Goal: Answer question/provide support: Share knowledge or assist other users

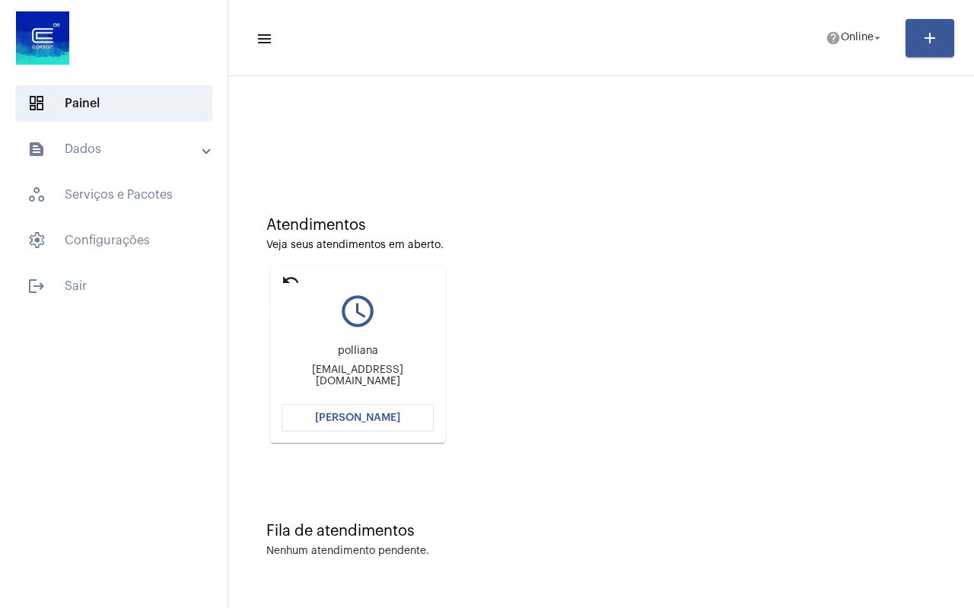
click at [287, 280] on mat-icon "undo" at bounding box center [291, 280] width 18 height 18
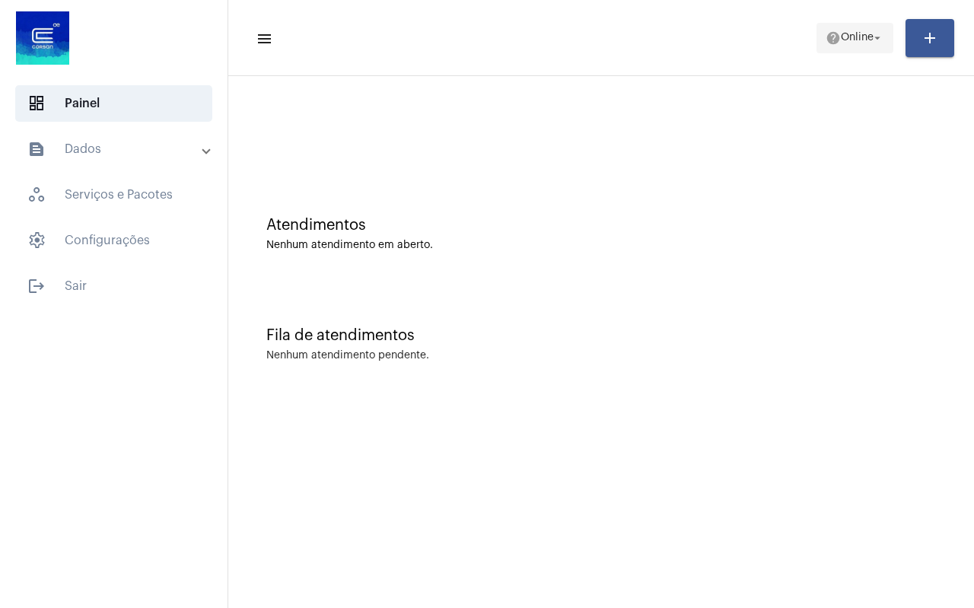
click at [869, 42] on span "Online" at bounding box center [857, 38] width 33 height 11
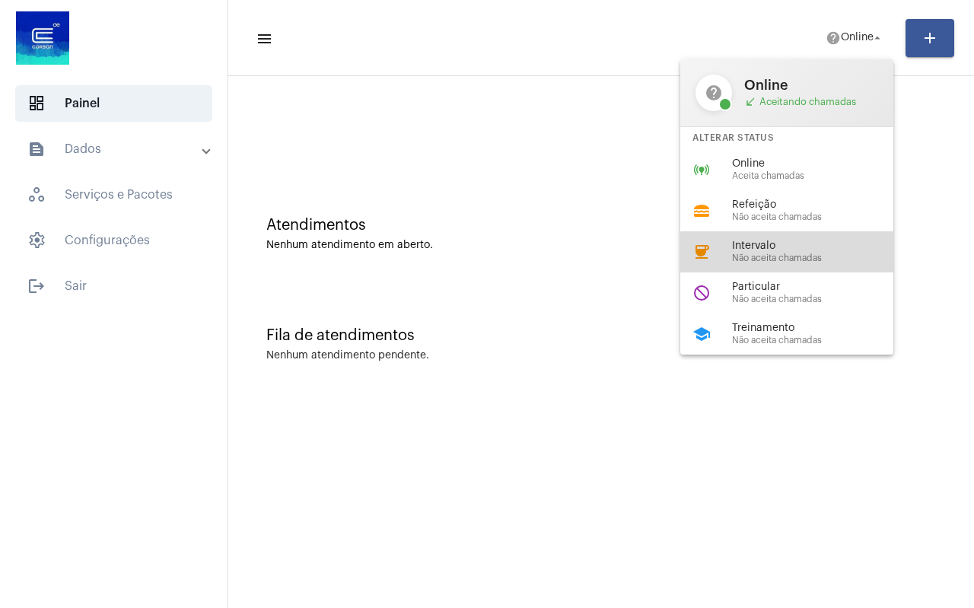
click at [804, 260] on span "Não aceita chamadas" at bounding box center [818, 258] width 173 height 10
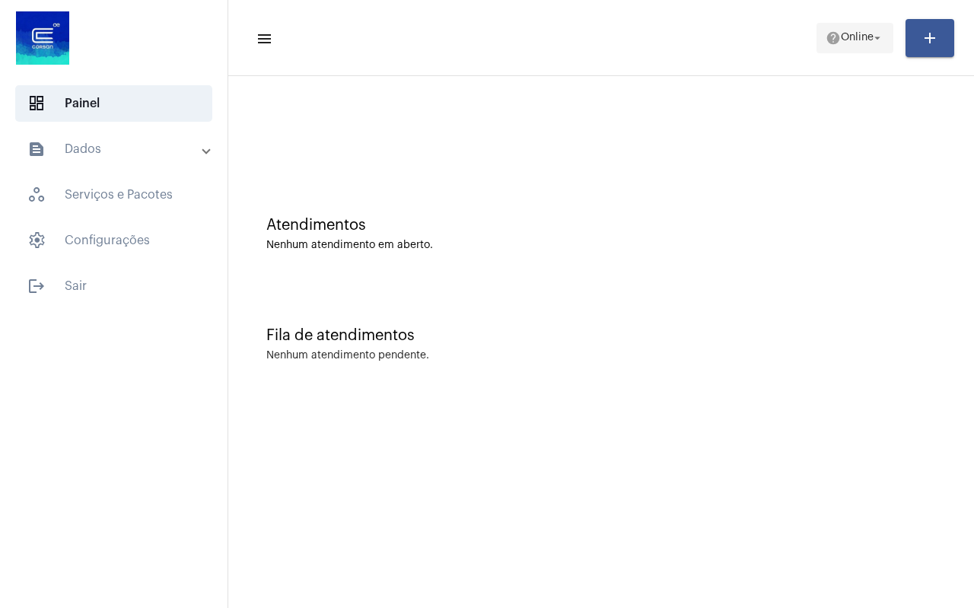
click at [864, 33] on span "Online" at bounding box center [857, 38] width 33 height 11
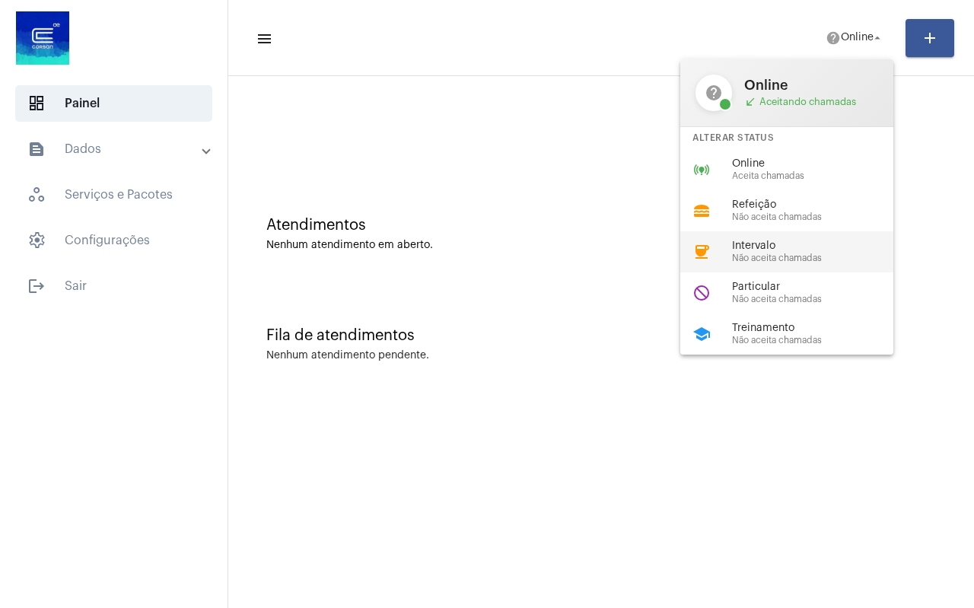
click at [795, 255] on span "Não aceita chamadas" at bounding box center [818, 258] width 173 height 10
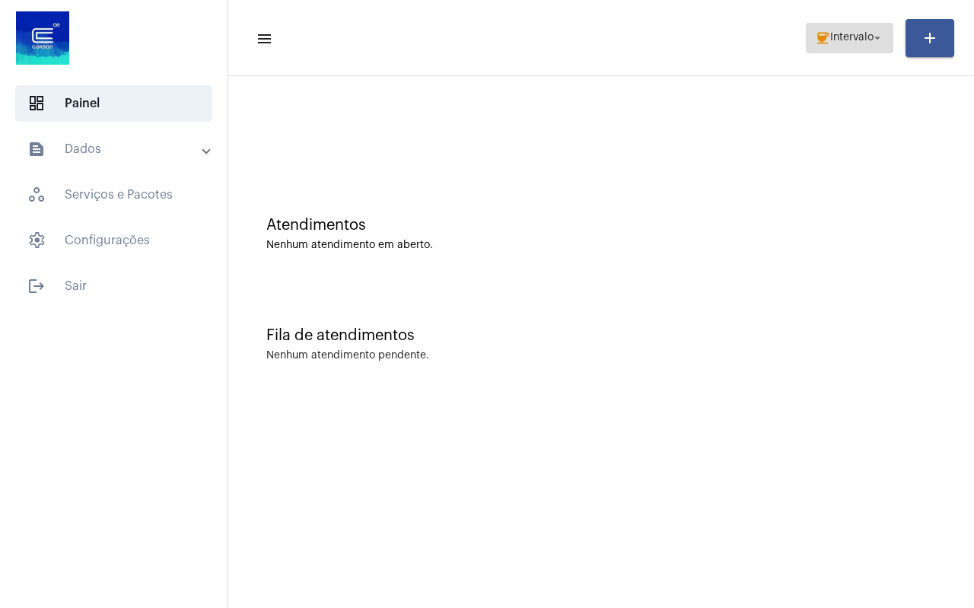
click at [851, 44] on span "coffee Intervalo arrow_drop_down" at bounding box center [849, 37] width 69 height 27
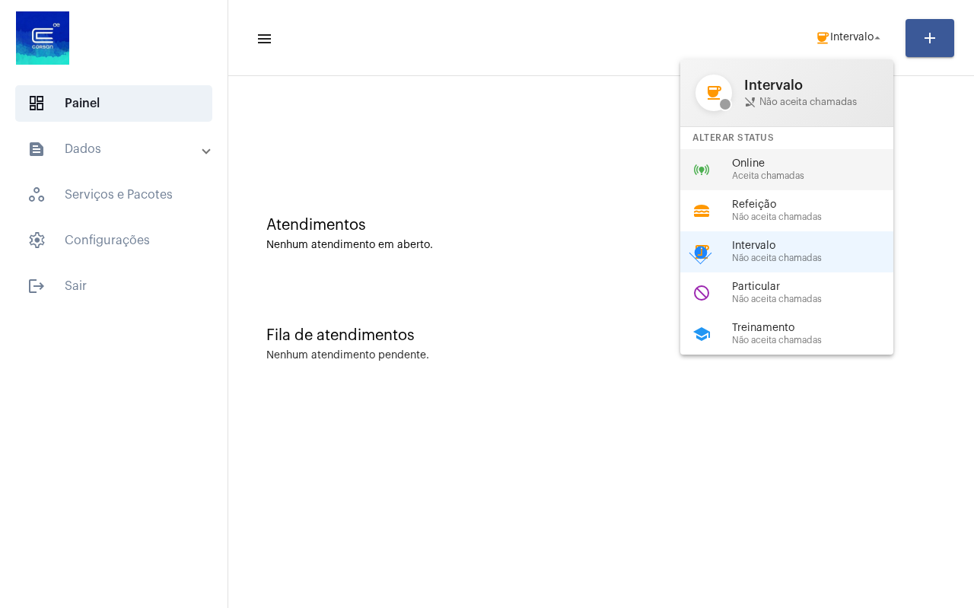
click at [778, 180] on span "Aceita chamadas" at bounding box center [818, 176] width 173 height 10
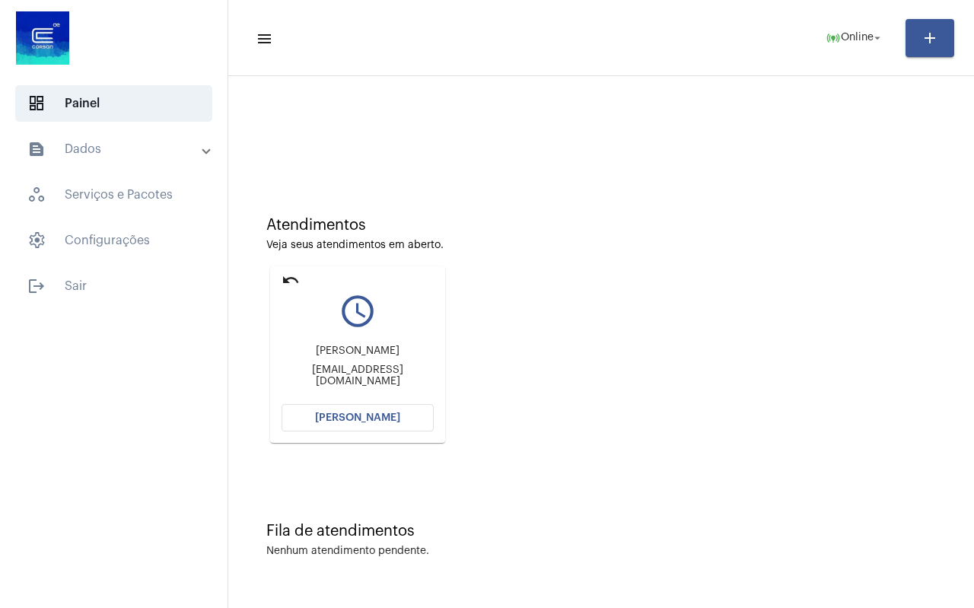
click at [357, 422] on span "[PERSON_NAME]" at bounding box center [357, 417] width 85 height 11
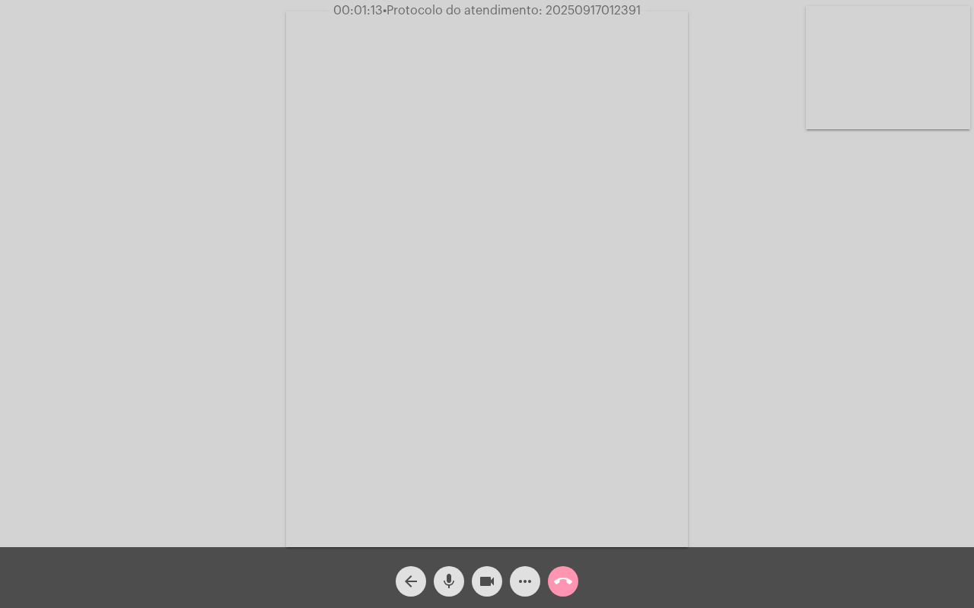
drag, startPoint x: 626, startPoint y: 161, endPoint x: 573, endPoint y: 14, distance: 155.5
click at [626, 161] on video at bounding box center [487, 279] width 402 height 536
click at [528, 522] on div "Acessando Câmera e Microfone..." at bounding box center [727, 277] width 464 height 543
click at [524, 584] on mat-icon "more_horiz" at bounding box center [525, 581] width 18 height 18
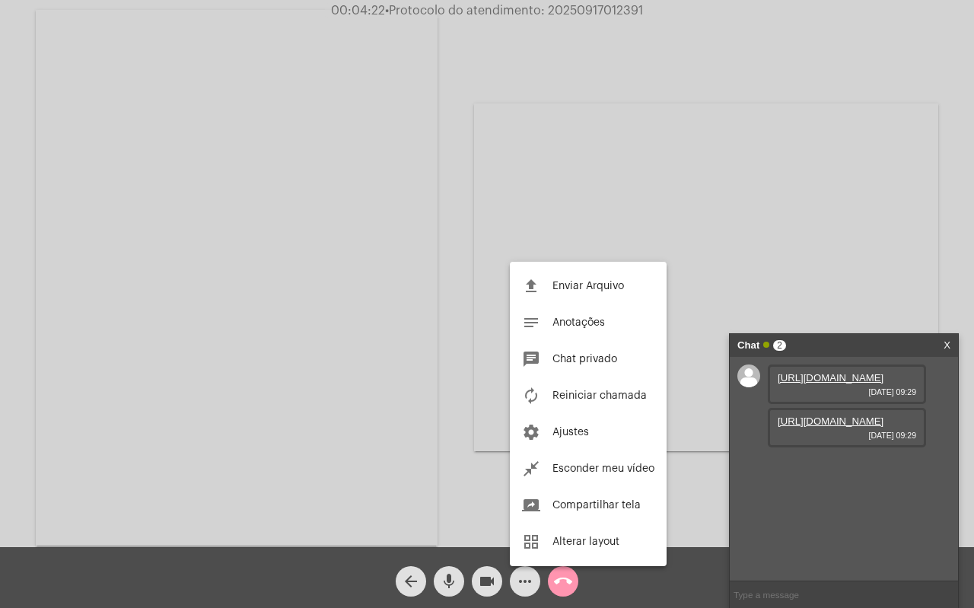
click at [741, 435] on div at bounding box center [487, 304] width 974 height 608
click at [831, 384] on link "[URL][DOMAIN_NAME]" at bounding box center [831, 377] width 106 height 11
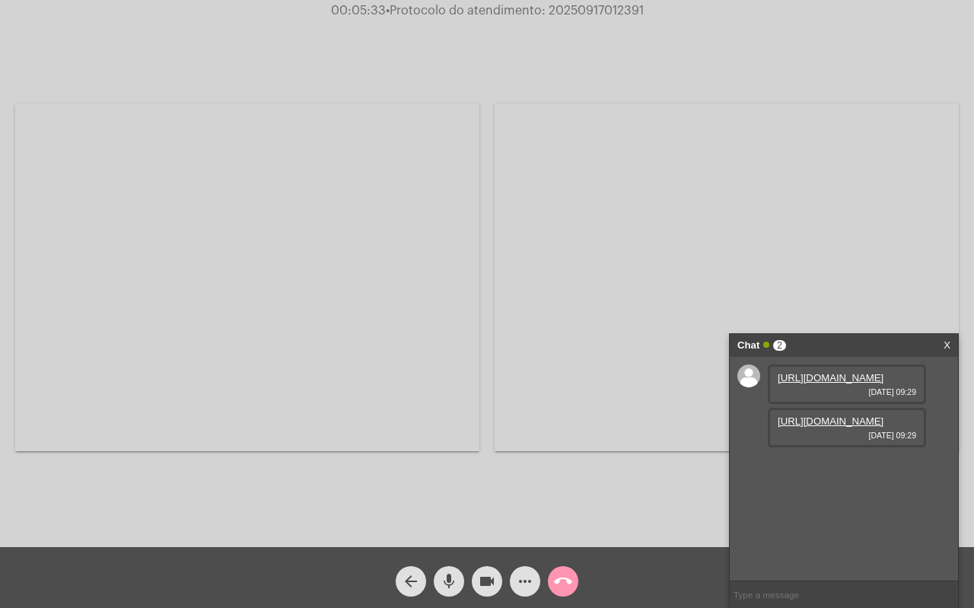
click at [810, 427] on link "[URL][DOMAIN_NAME]" at bounding box center [831, 420] width 106 height 11
click at [663, 504] on div "Acessando Câmera e Microfone..." at bounding box center [706, 277] width 464 height 543
click at [452, 577] on mat-icon "mic" at bounding box center [449, 581] width 18 height 18
click at [491, 578] on mat-icon "videocam" at bounding box center [487, 581] width 18 height 18
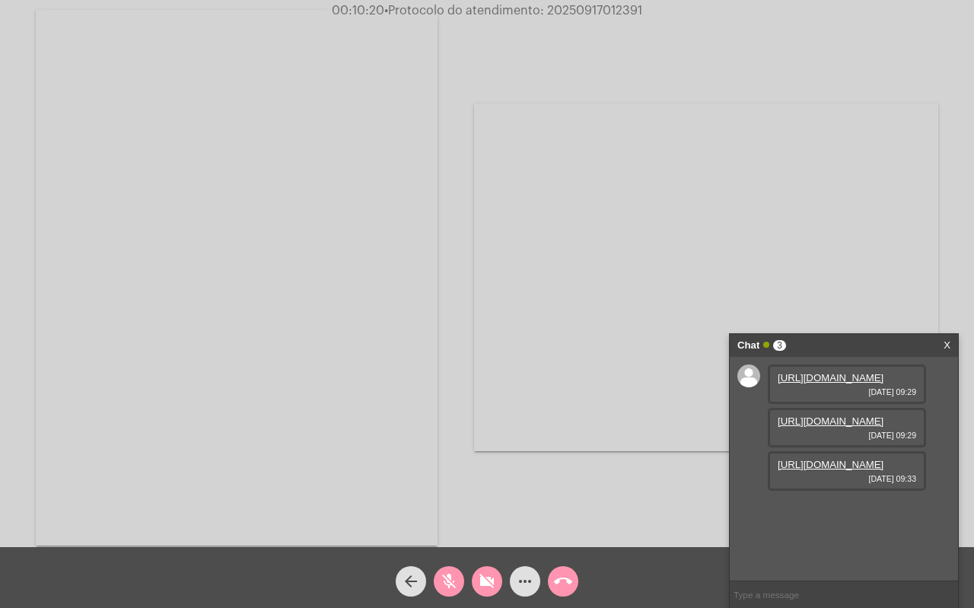
click at [441, 571] on span "mic_off" at bounding box center [449, 581] width 18 height 30
click at [488, 581] on mat-icon "videocam_off" at bounding box center [487, 581] width 18 height 18
click at [809, 470] on link "[URL][DOMAIN_NAME]" at bounding box center [831, 464] width 106 height 11
click at [520, 583] on mat-icon "more_horiz" at bounding box center [525, 581] width 18 height 18
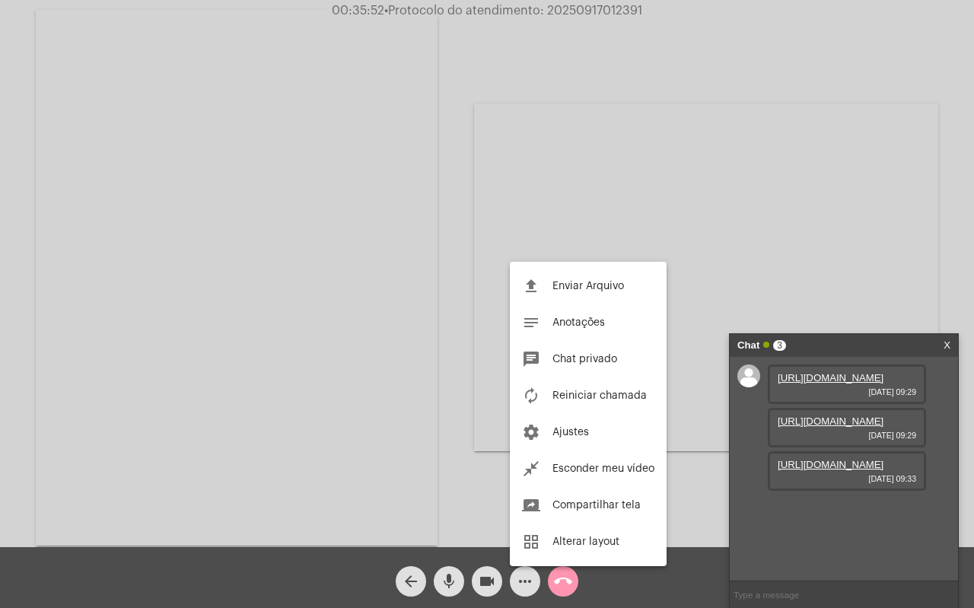
click at [580, 291] on span "Enviar Arquivo" at bounding box center [588, 286] width 72 height 11
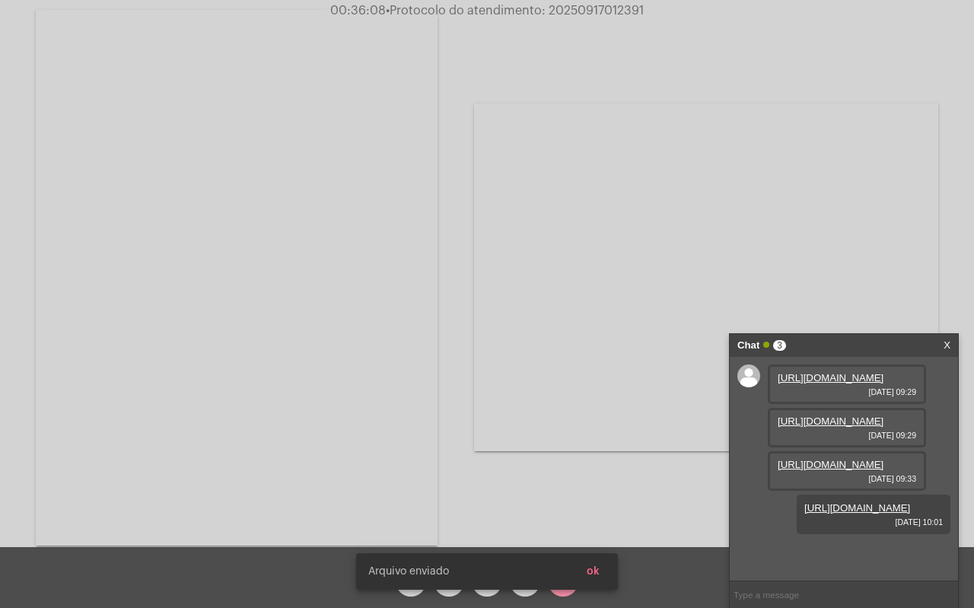
scroll to position [91, 0]
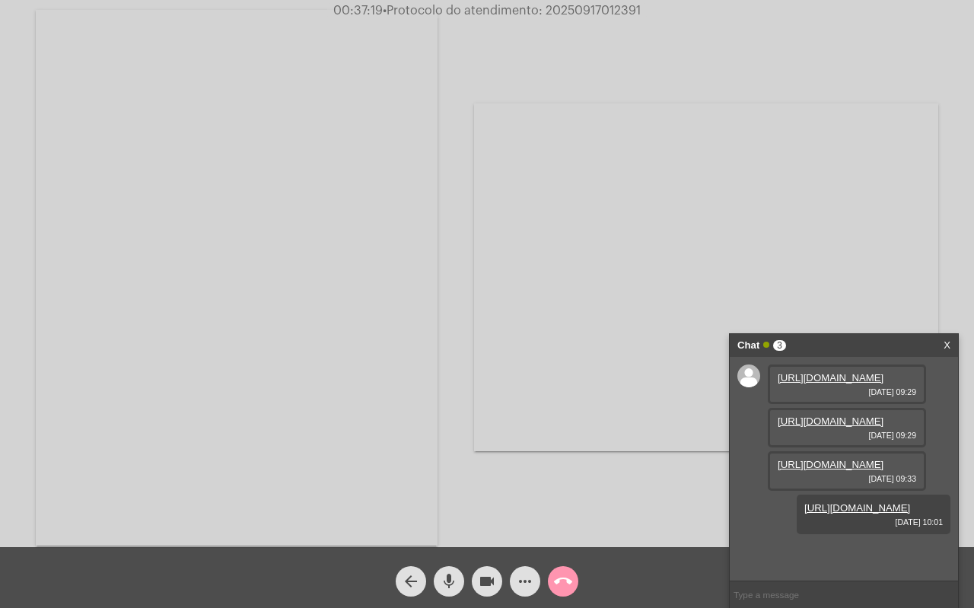
click at [576, 509] on div "Acessando Câmera e Microfone..." at bounding box center [706, 277] width 464 height 543
click at [570, 584] on mat-icon "call_end" at bounding box center [563, 581] width 18 height 18
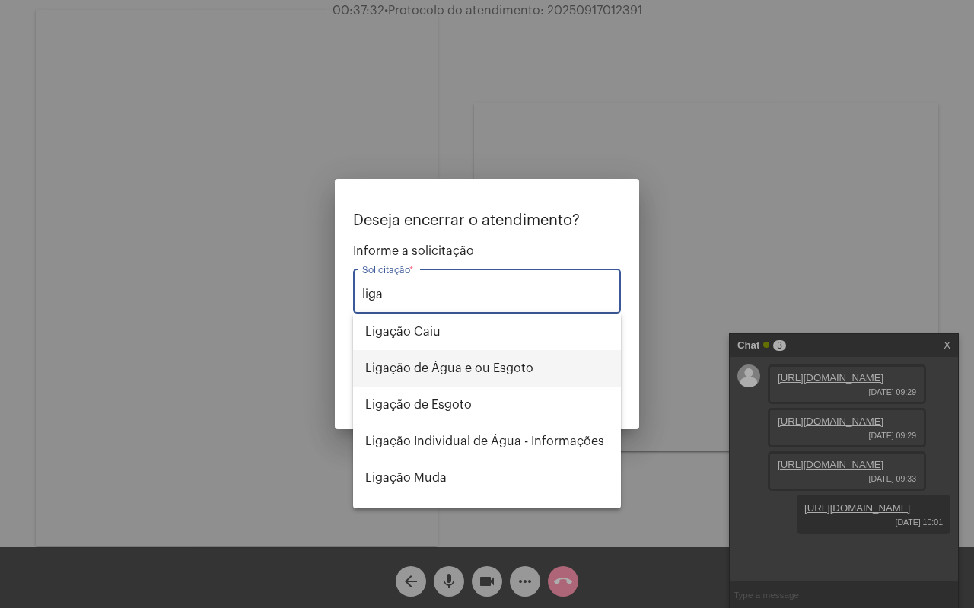
click at [491, 374] on span "Ligação de Água e ou Esgoto" at bounding box center [486, 368] width 243 height 37
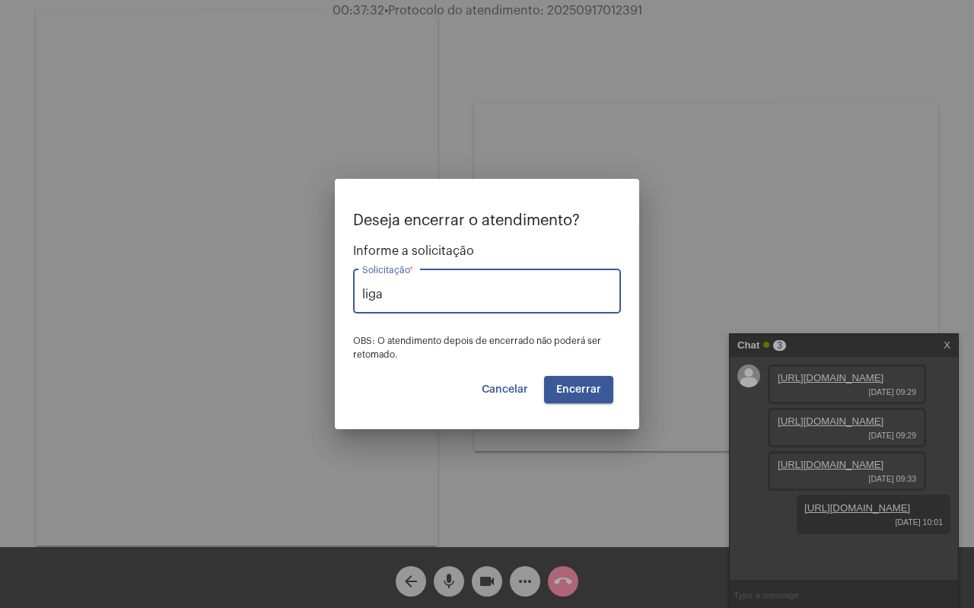
type input "Ligação de Água e ou Esgoto"
click at [553, 390] on button "Encerrar" at bounding box center [578, 389] width 69 height 27
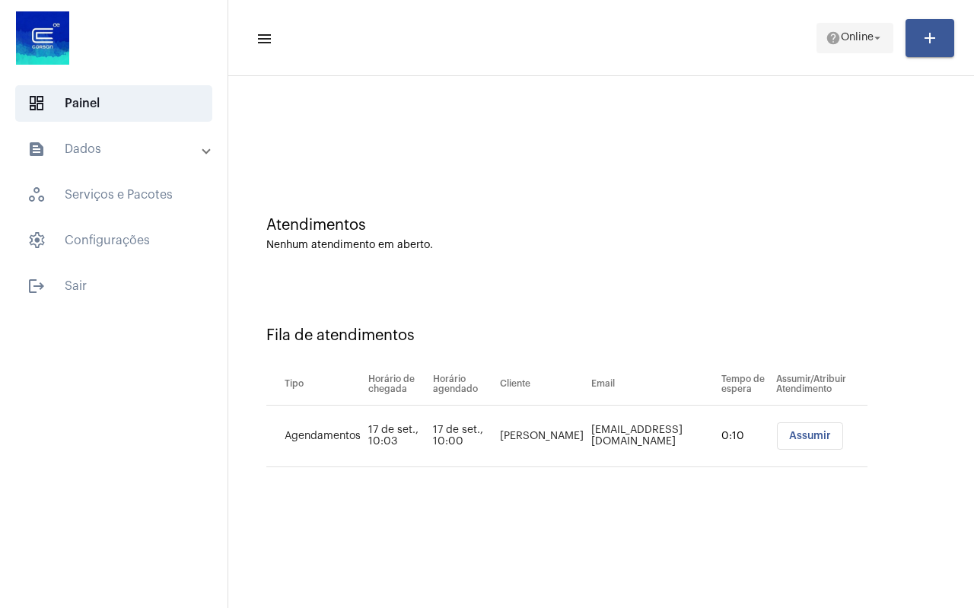
click at [862, 34] on span "Online" at bounding box center [857, 38] width 33 height 11
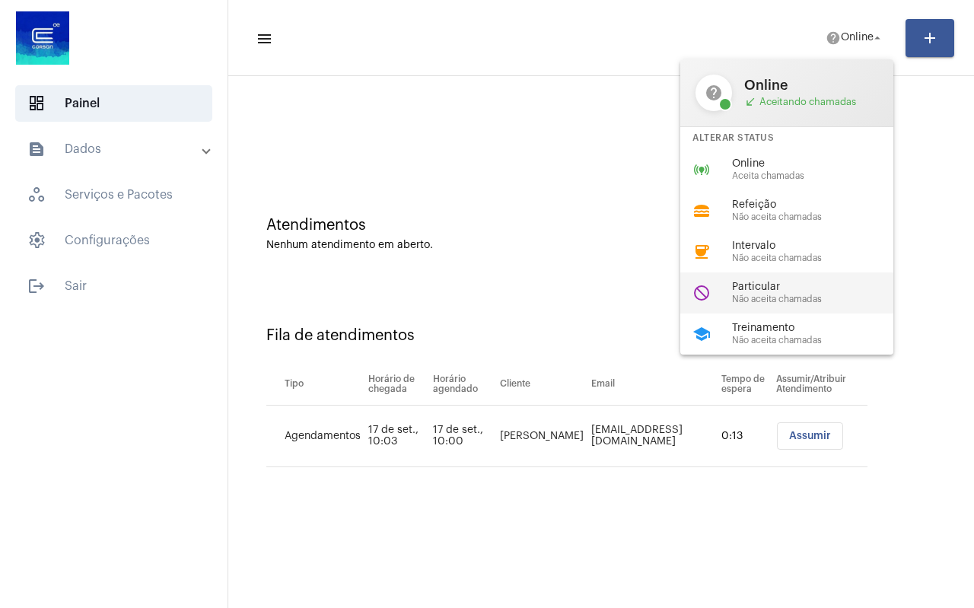
click at [794, 292] on span "Particular" at bounding box center [818, 287] width 173 height 11
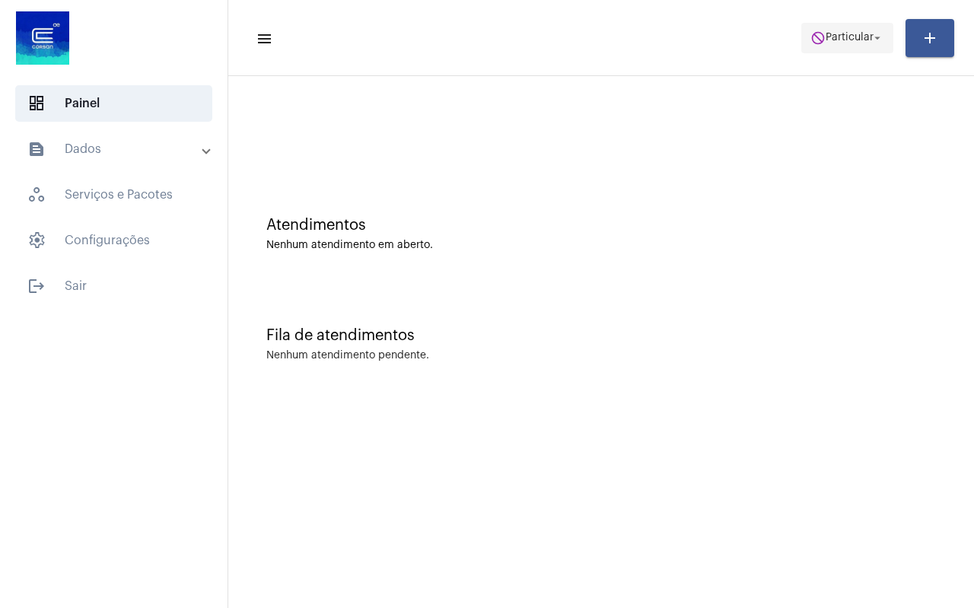
click at [871, 49] on span "do_not_disturb Particular arrow_drop_down" at bounding box center [847, 37] width 74 height 27
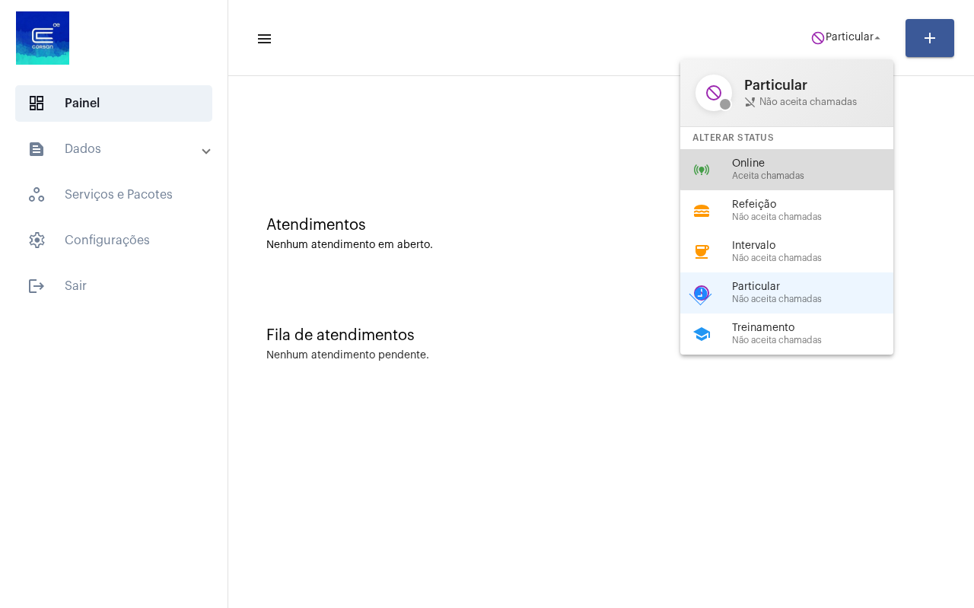
click at [838, 167] on span "Online" at bounding box center [818, 163] width 173 height 11
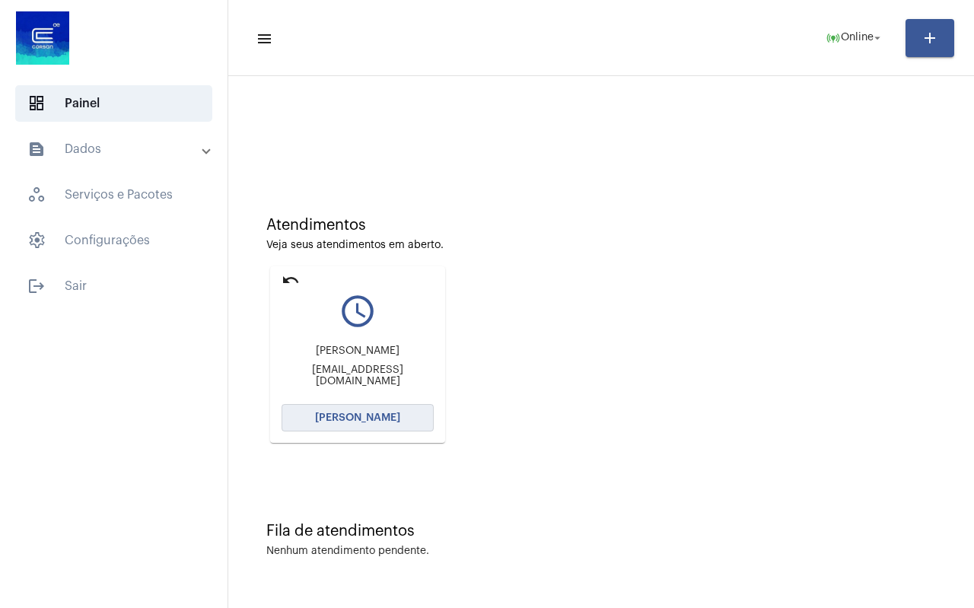
click at [354, 419] on span "[PERSON_NAME]" at bounding box center [357, 417] width 85 height 11
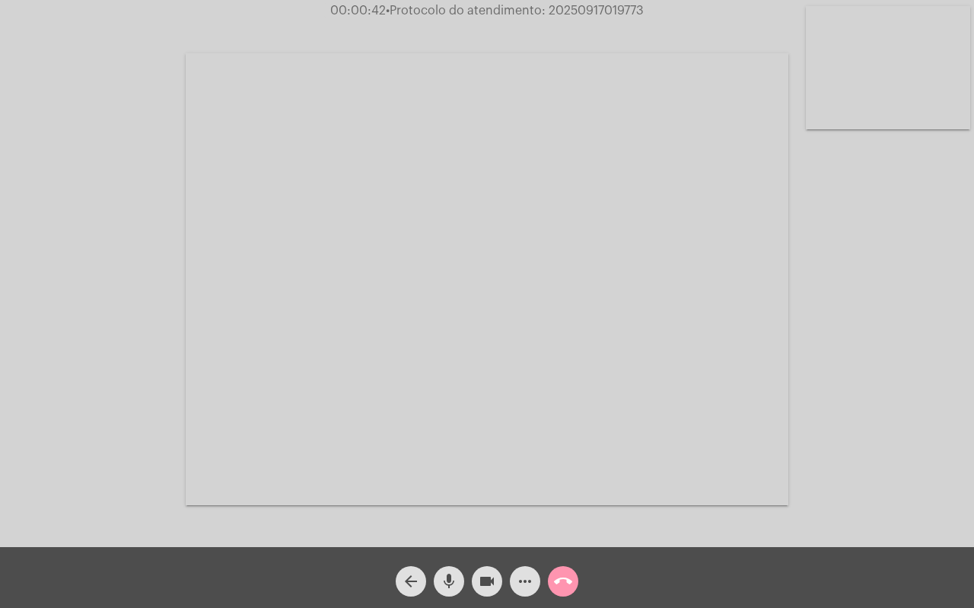
click at [339, 205] on video at bounding box center [487, 279] width 603 height 452
click at [454, 585] on mat-icon "mic" at bounding box center [449, 581] width 18 height 18
click at [489, 581] on mat-icon "videocam" at bounding box center [487, 581] width 18 height 18
click at [450, 589] on mat-icon "mic_off" at bounding box center [449, 581] width 18 height 18
click at [481, 585] on mat-icon "videocam_off" at bounding box center [487, 581] width 18 height 18
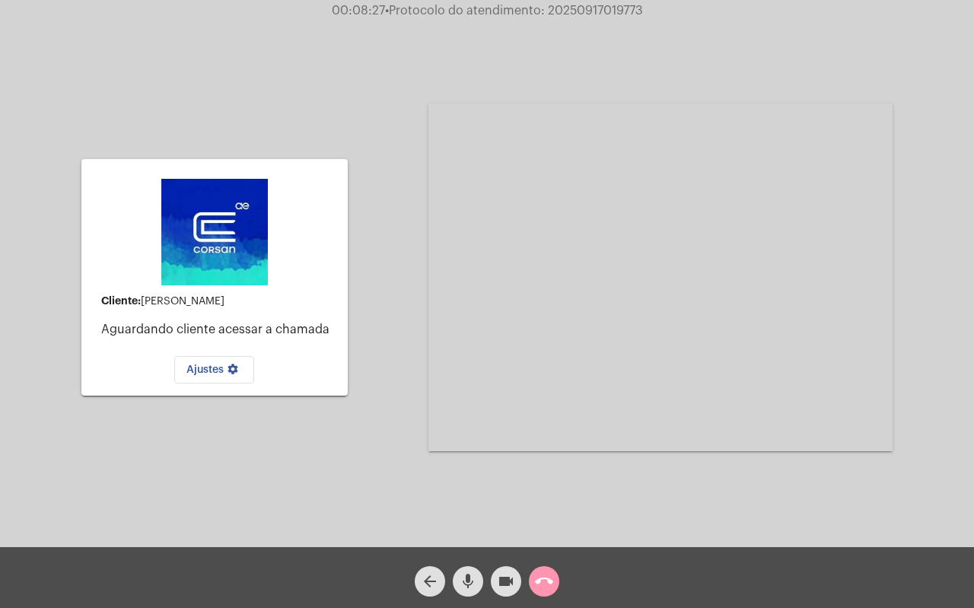
click at [543, 584] on mat-icon "call_end" at bounding box center [544, 581] width 18 height 18
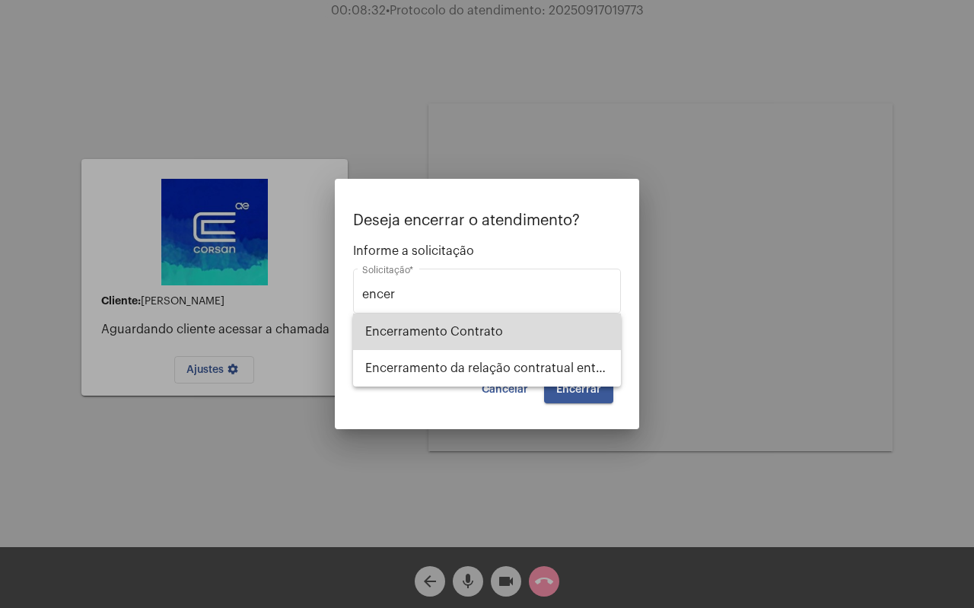
click at [495, 330] on span "Encerramento Contrato" at bounding box center [486, 332] width 243 height 37
type input "Encerramento Contrato"
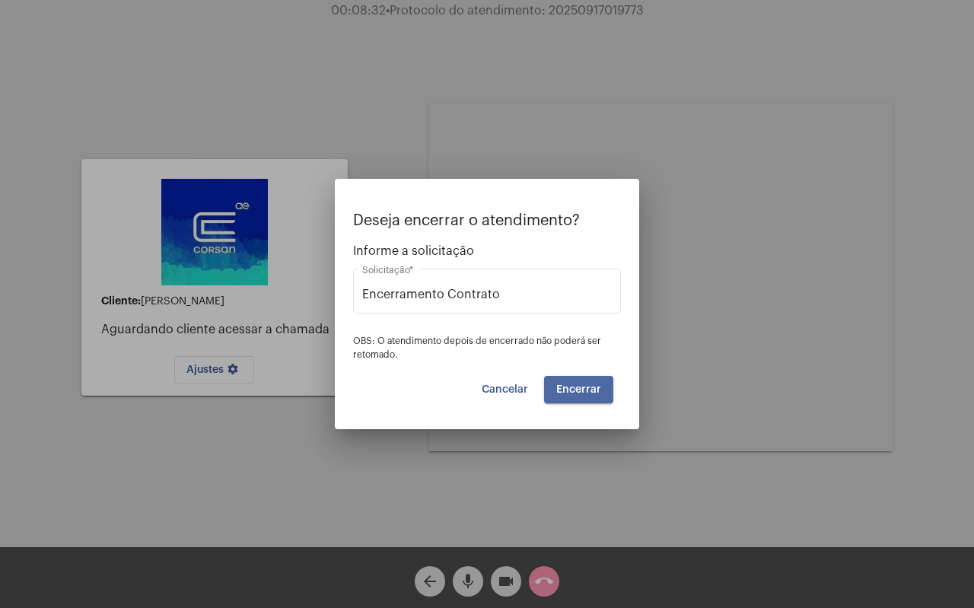
click at [574, 394] on span "Encerrar" at bounding box center [578, 389] width 45 height 11
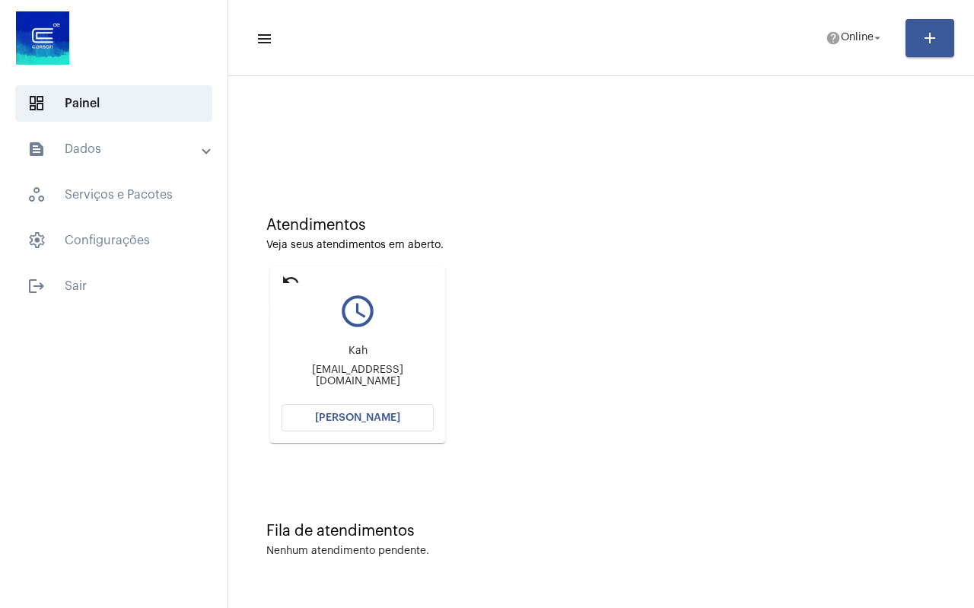
click at [290, 284] on mat-icon "undo" at bounding box center [291, 280] width 18 height 18
click at [343, 415] on span "[PERSON_NAME]" at bounding box center [357, 417] width 85 height 11
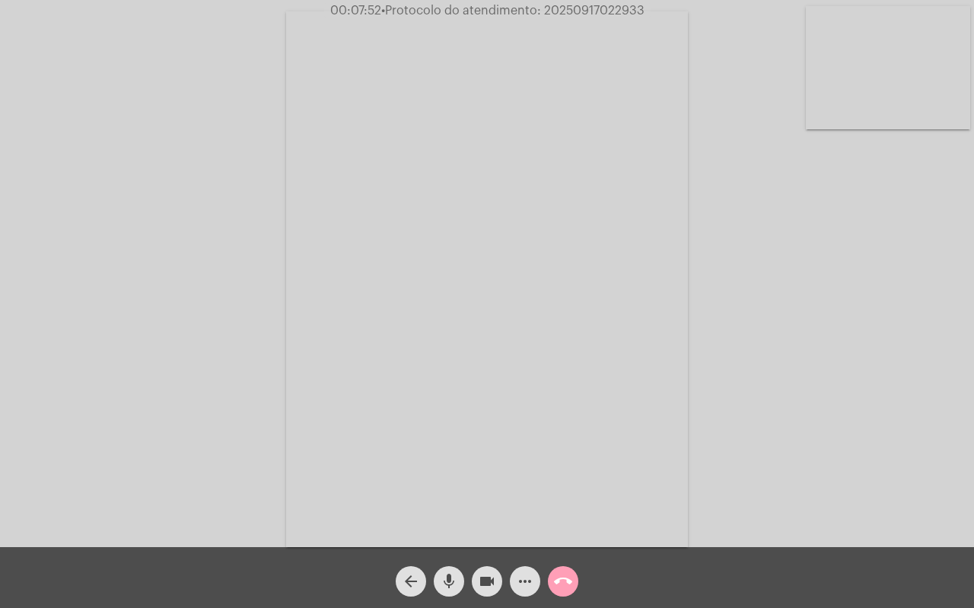
click at [563, 578] on mat-icon "call_end" at bounding box center [563, 581] width 18 height 18
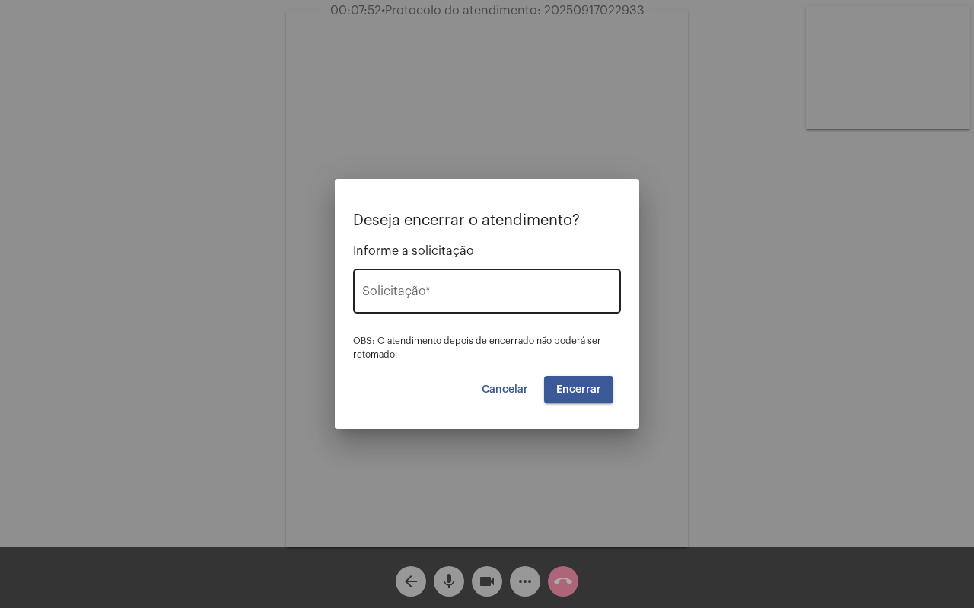
click at [435, 288] on input "Solicitação *" at bounding box center [487, 295] width 250 height 14
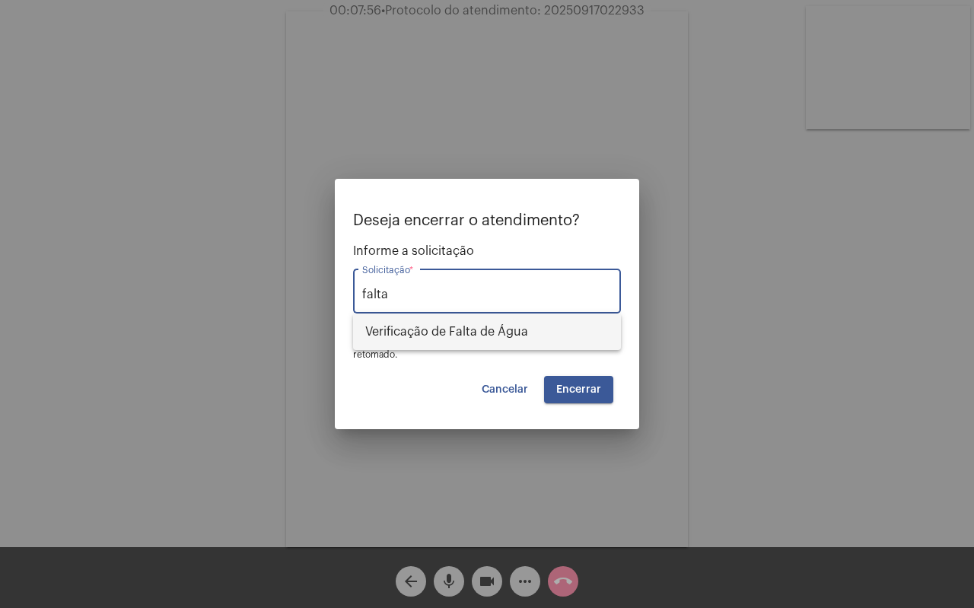
click at [513, 333] on span "Verificação de Falta de Água" at bounding box center [486, 332] width 243 height 37
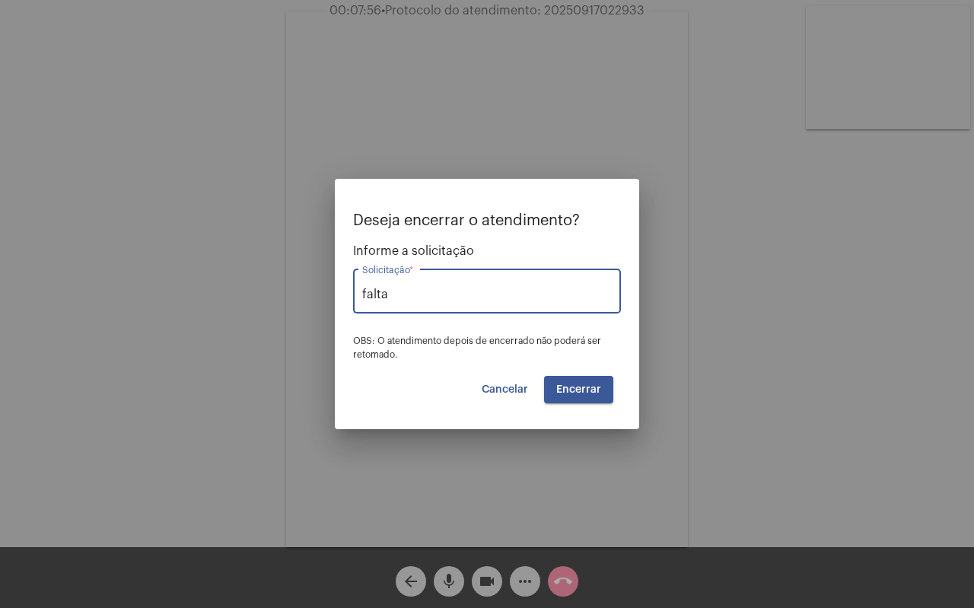
type input "Verificação de Falta de Água"
click at [563, 390] on span "Encerrar" at bounding box center [578, 389] width 45 height 11
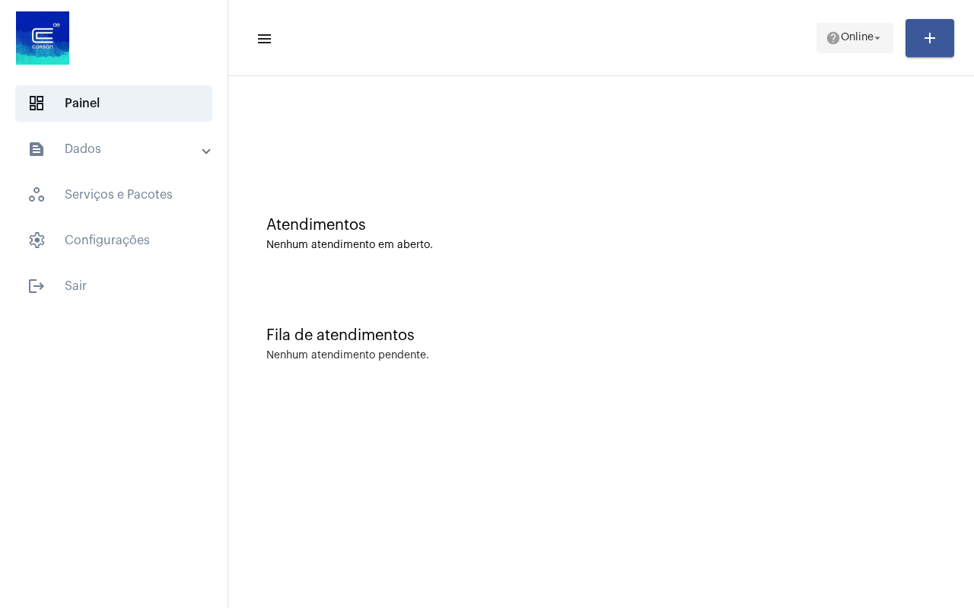
click at [870, 33] on span "Online" at bounding box center [857, 38] width 33 height 11
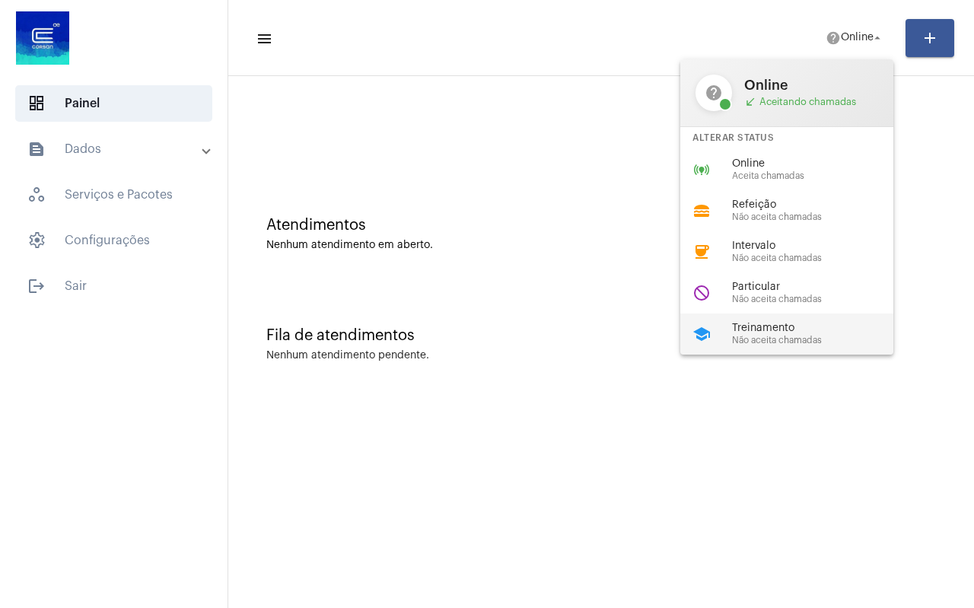
click at [783, 331] on span "Treinamento" at bounding box center [818, 328] width 173 height 11
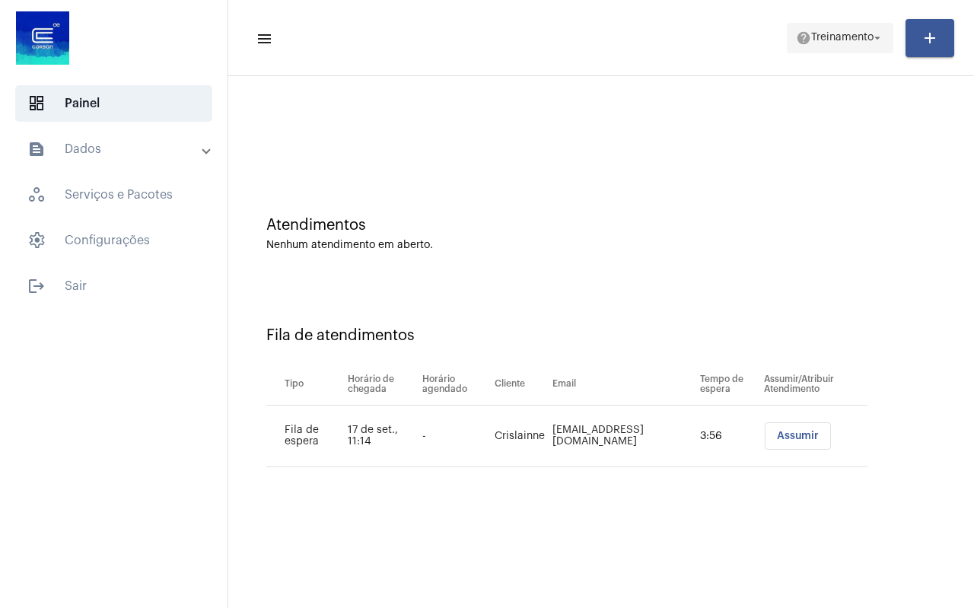
click at [853, 45] on span "help Treinamento arrow_drop_down" at bounding box center [840, 37] width 88 height 27
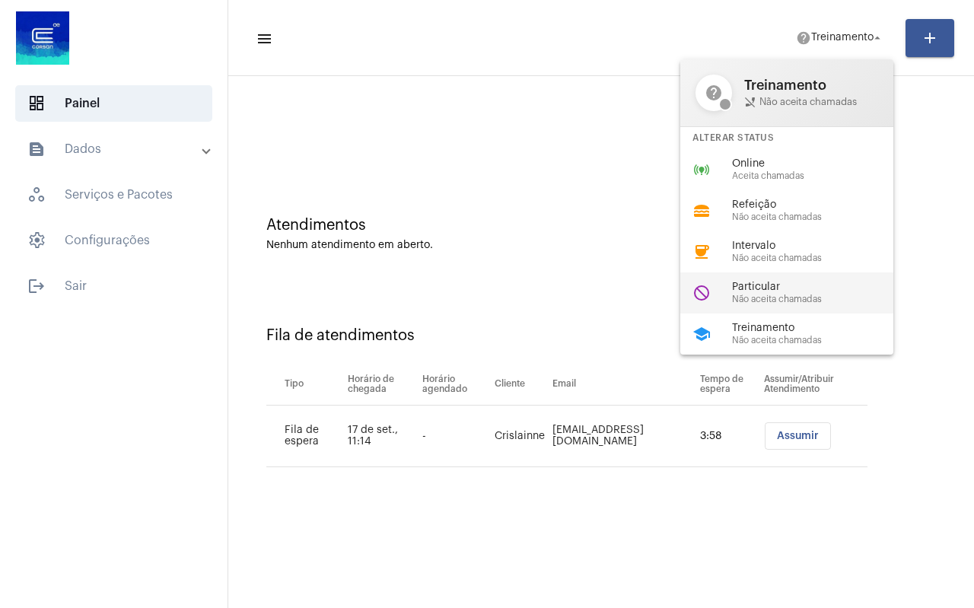
click at [785, 285] on span "Particular" at bounding box center [818, 287] width 173 height 11
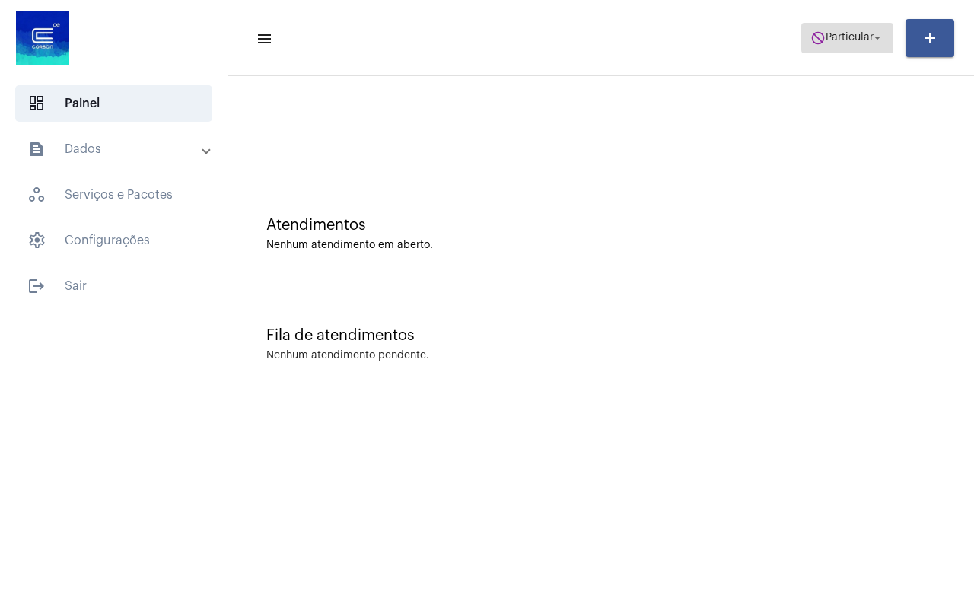
click at [855, 40] on span "Particular" at bounding box center [850, 38] width 48 height 11
